Goal: Communication & Community: Answer question/provide support

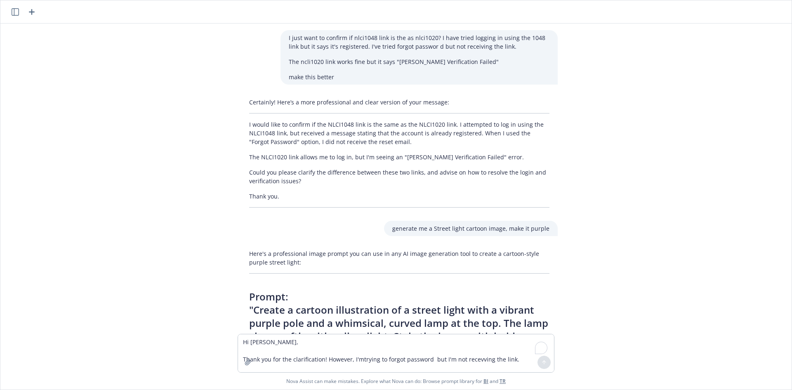
scroll to position [284, 0]
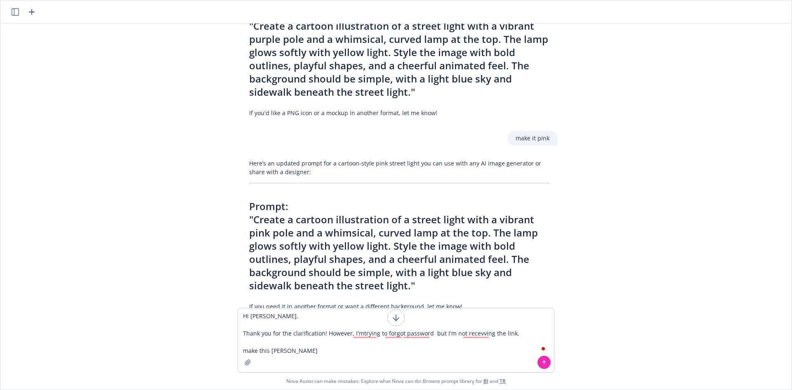
type textarea "Hi [PERSON_NAME], Thank you for the clarification! However, I'mtrying to forgot…"
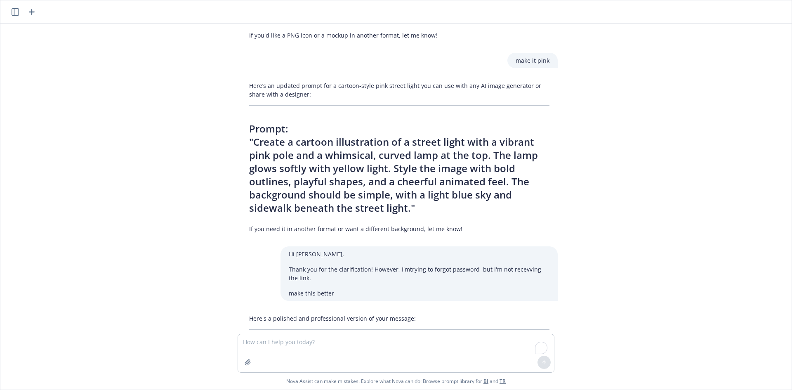
scroll to position [435, 0]
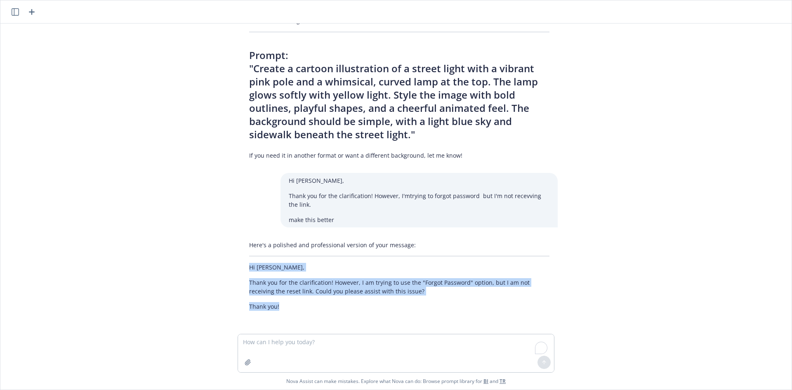
drag, startPoint x: 244, startPoint y: 264, endPoint x: 277, endPoint y: 307, distance: 54.4
click at [277, 307] on div "Here's a polished and professional version of your message: Hi [PERSON_NAME], T…" at bounding box center [399, 275] width 317 height 77
copy div "Hi [PERSON_NAME], Thank you for the clarification! However, I am trying to use …"
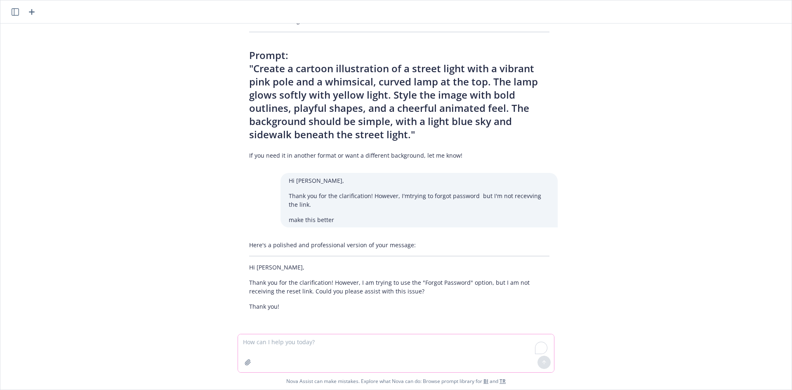
click at [365, 347] on textarea "To enrich screen reader interactions, please activate Accessibility in Grammarl…" at bounding box center [396, 353] width 316 height 38
type textarea "added taht I checled spam"
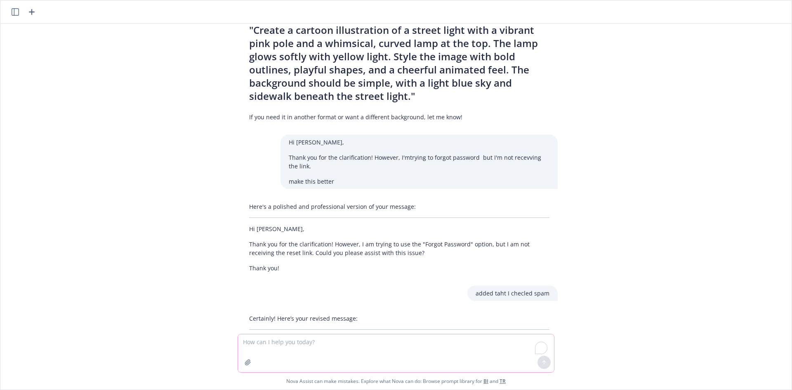
scroll to position [555, 0]
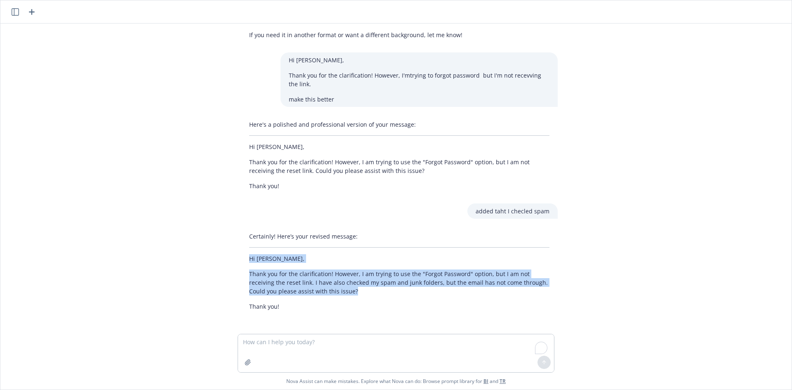
drag, startPoint x: 326, startPoint y: 292, endPoint x: 281, endPoint y: 276, distance: 48.3
click at [246, 262] on div "Certainly! Here’s your revised message: Hi [PERSON_NAME], Thank you for the cla…" at bounding box center [399, 271] width 317 height 85
click at [294, 284] on p "Thank you for the clarification! However, I am trying to use the "Forgot Passwo…" at bounding box center [399, 282] width 300 height 26
drag, startPoint x: 246, startPoint y: 259, endPoint x: 318, endPoint y: 327, distance: 99.0
click at [294, 308] on div "Certainly! Here’s your revised message: Hi [PERSON_NAME], Thank you for the cla…" at bounding box center [399, 271] width 317 height 85
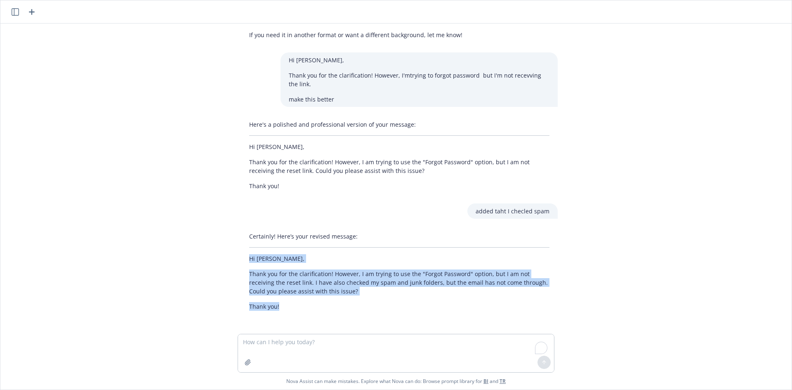
copy div "Hi [PERSON_NAME], Thank you for the clarification! However, I am trying to use …"
